Goal: Information Seeking & Learning: Learn about a topic

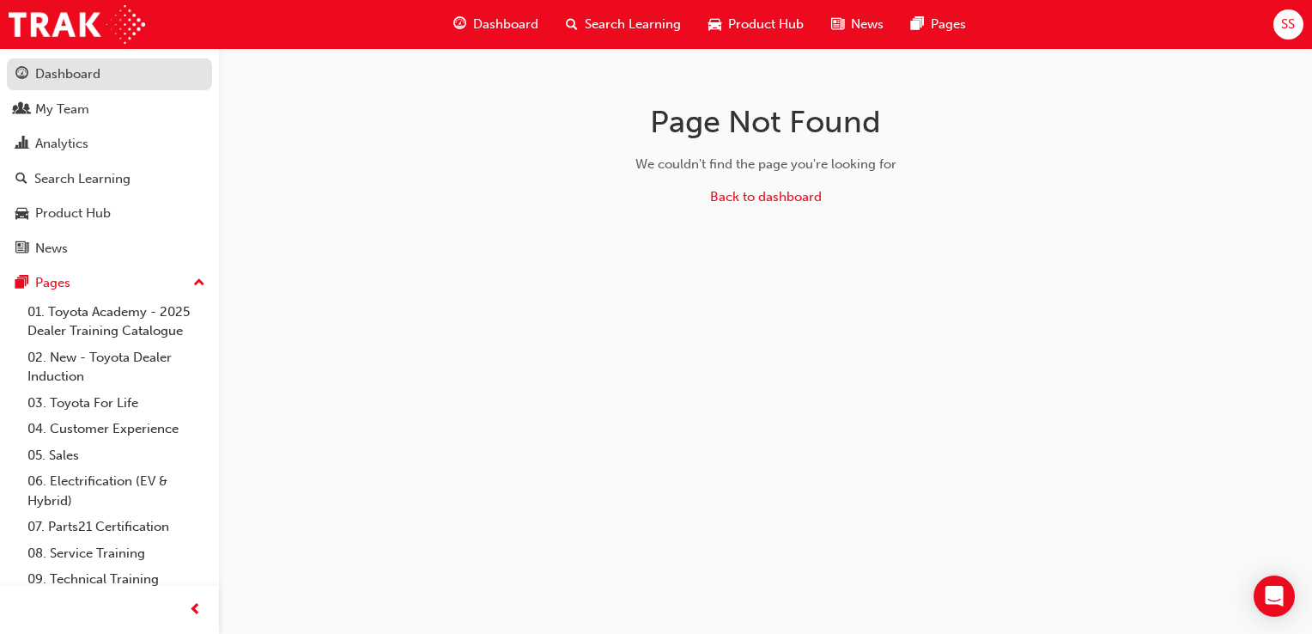
click at [94, 67] on div "Dashboard" at bounding box center [67, 74] width 65 height 20
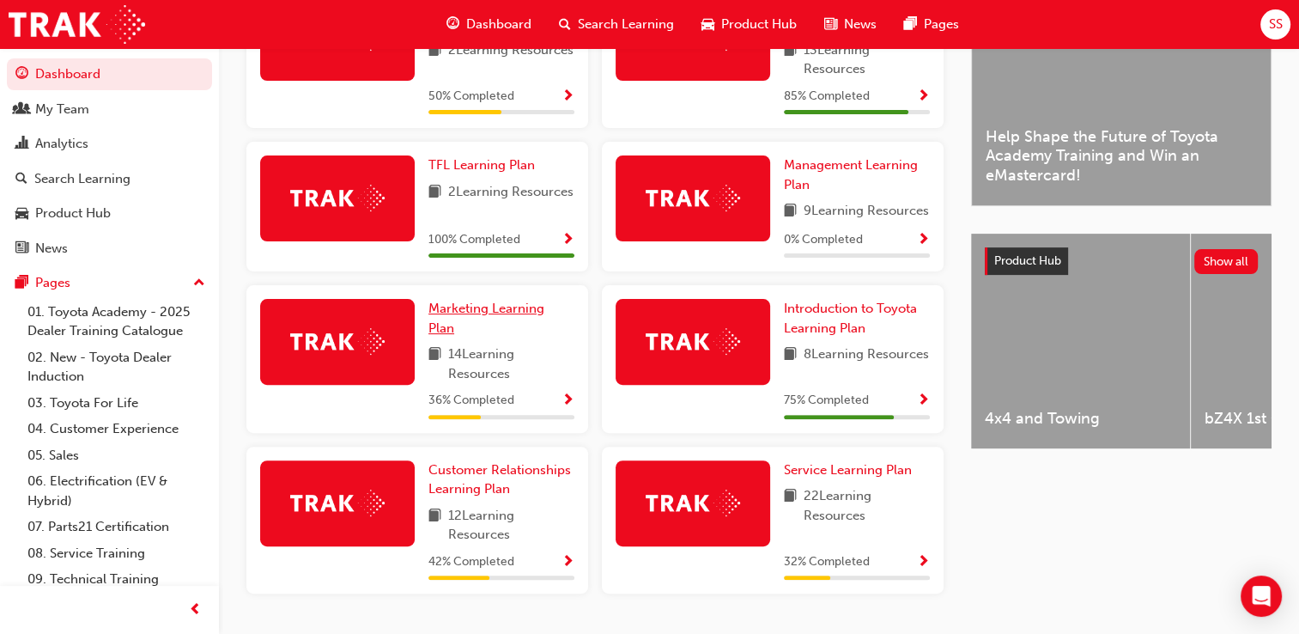
scroll to position [515, 0]
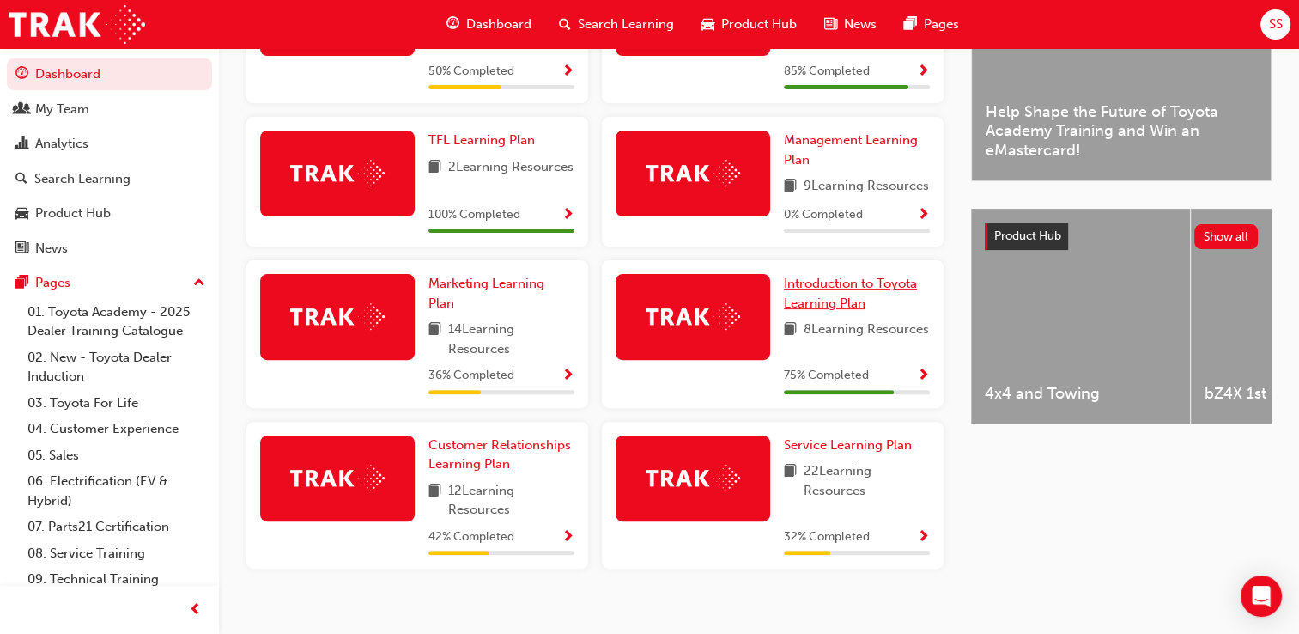
click at [840, 311] on span "Introduction to Toyota Learning Plan" at bounding box center [850, 293] width 133 height 35
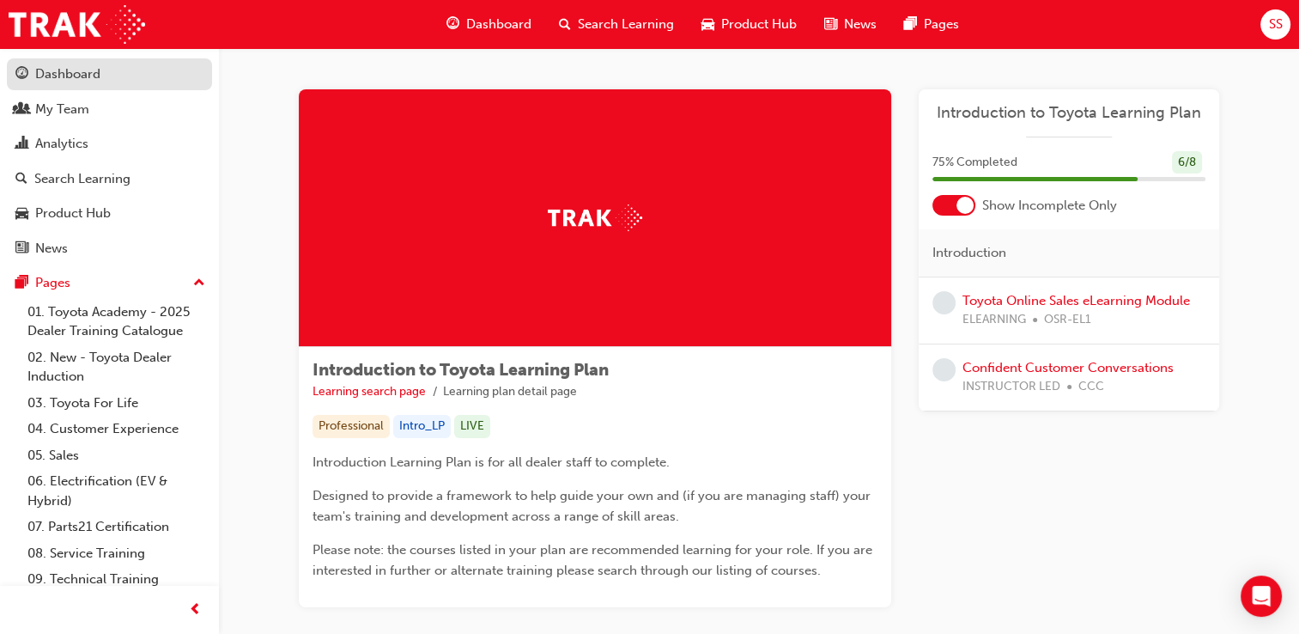
click at [110, 83] on div "Dashboard" at bounding box center [109, 74] width 188 height 21
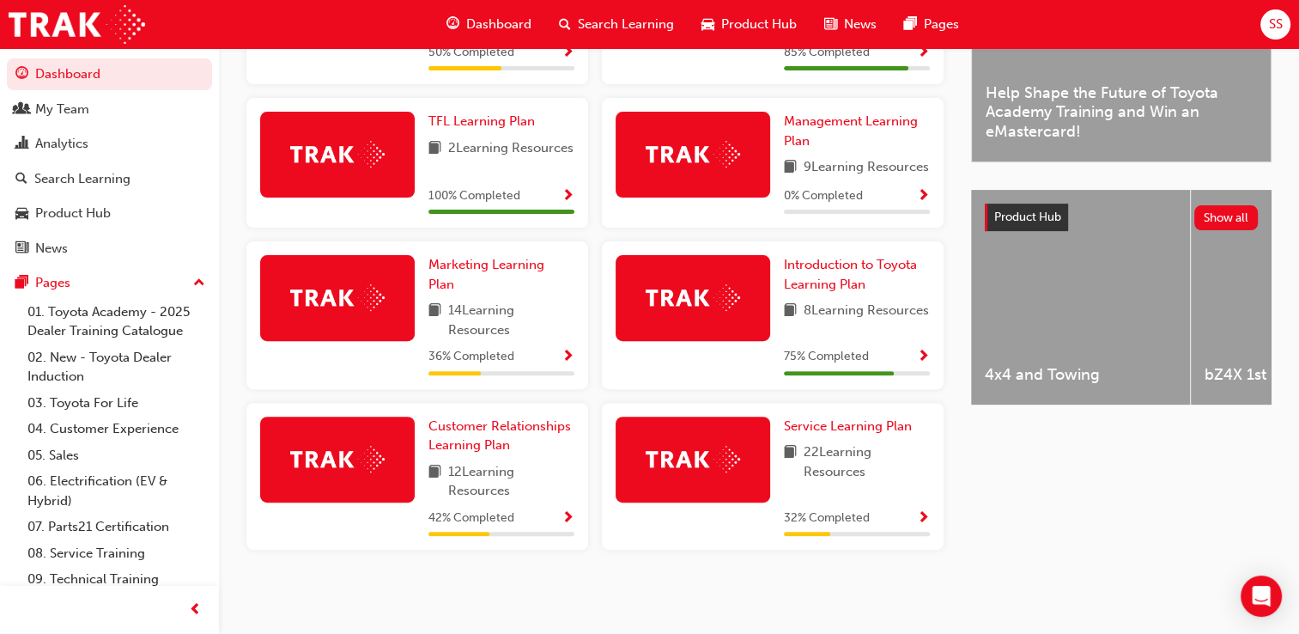
scroll to position [558, 0]
